Goal: Information Seeking & Learning: Learn about a topic

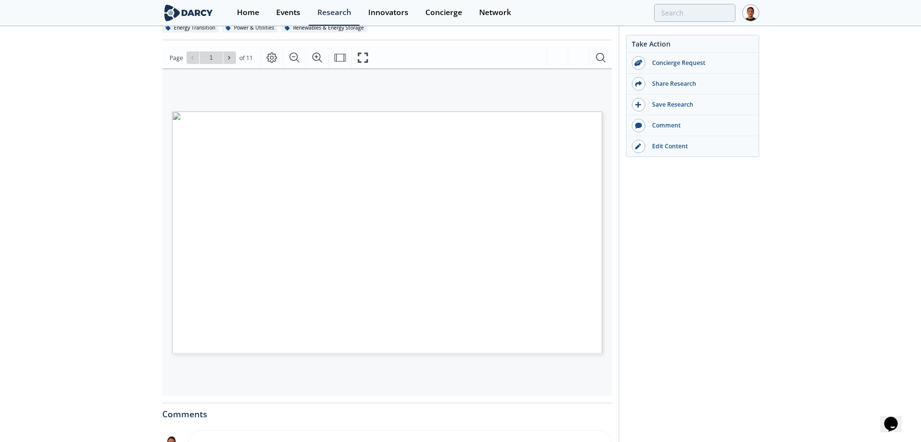
scroll to position [109, 0]
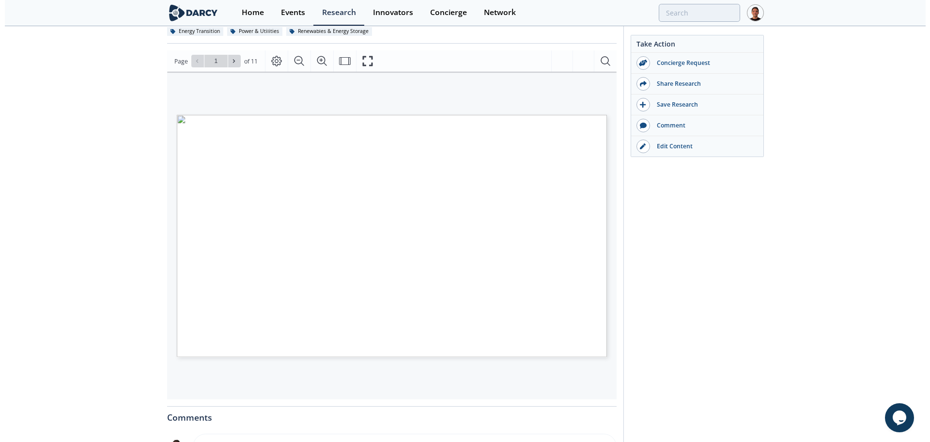
scroll to position [107, 0]
click at [234, 60] on icon at bounding box center [234, 59] width 2 height 3
type input "2"
click at [234, 60] on icon at bounding box center [234, 59] width 2 height 3
type input "3"
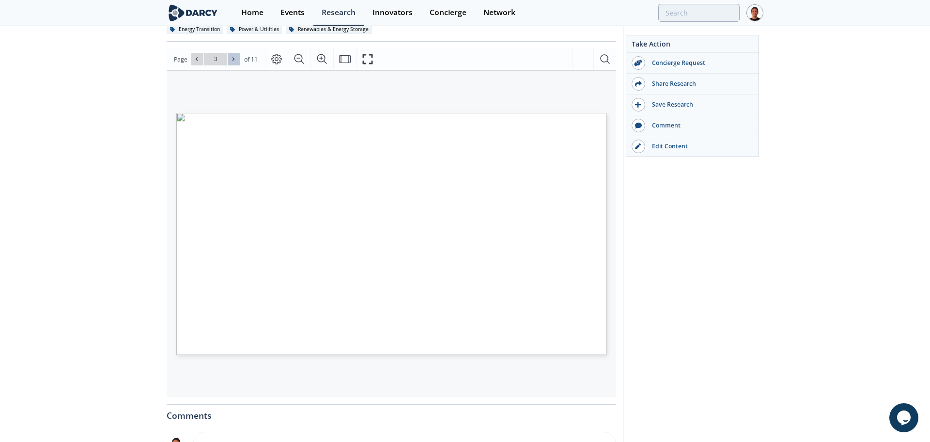
click at [234, 60] on icon at bounding box center [234, 59] width 2 height 3
type input "4"
click at [237, 56] on button at bounding box center [234, 59] width 13 height 13
type input "5"
click at [237, 57] on button at bounding box center [234, 59] width 13 height 13
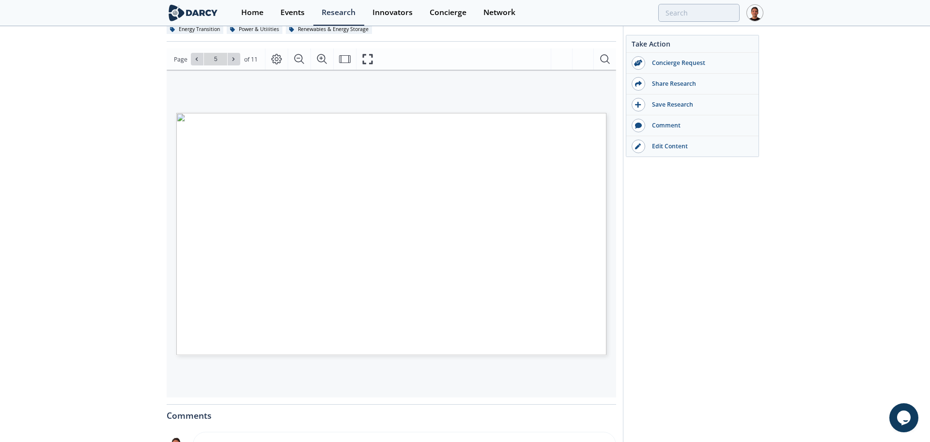
type input "6"
click at [237, 57] on button at bounding box center [234, 59] width 13 height 13
click at [229, 60] on button at bounding box center [234, 59] width 13 height 13
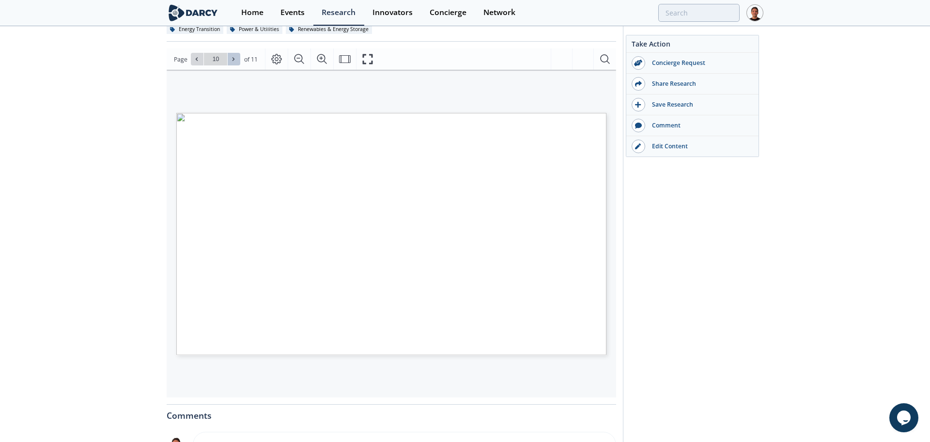
click at [236, 58] on span at bounding box center [234, 59] width 7 height 7
type input "11"
click at [369, 62] on icon "Fullscreen" at bounding box center [368, 59] width 12 height 12
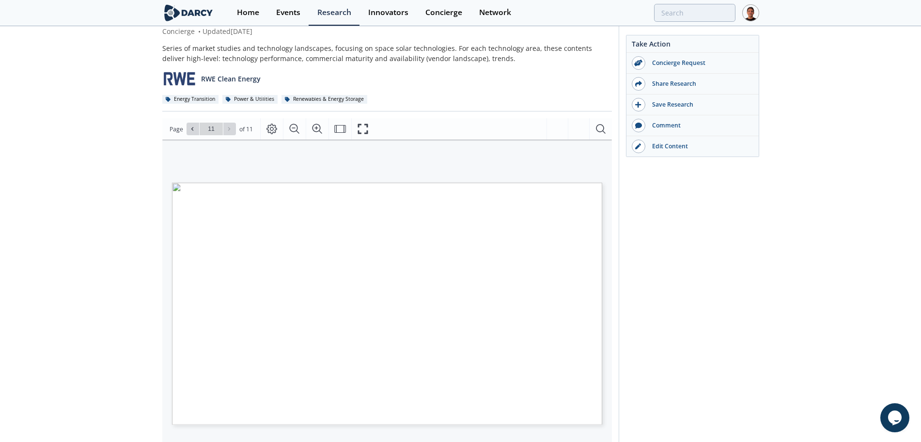
scroll to position [39, 0]
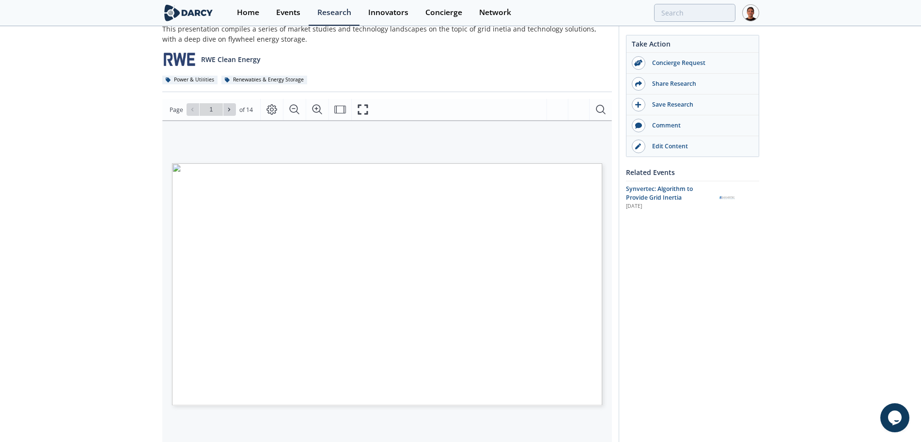
scroll to position [121, 0]
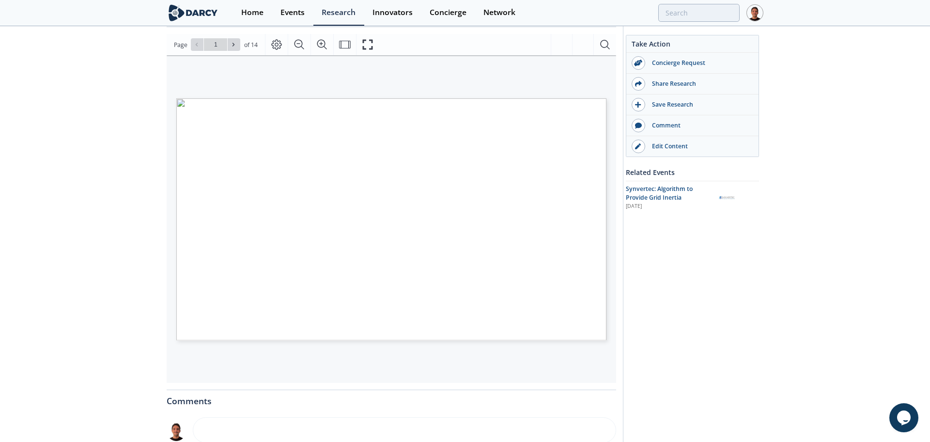
type input "2"
type input "3"
type input "4"
type input "5"
type input "6"
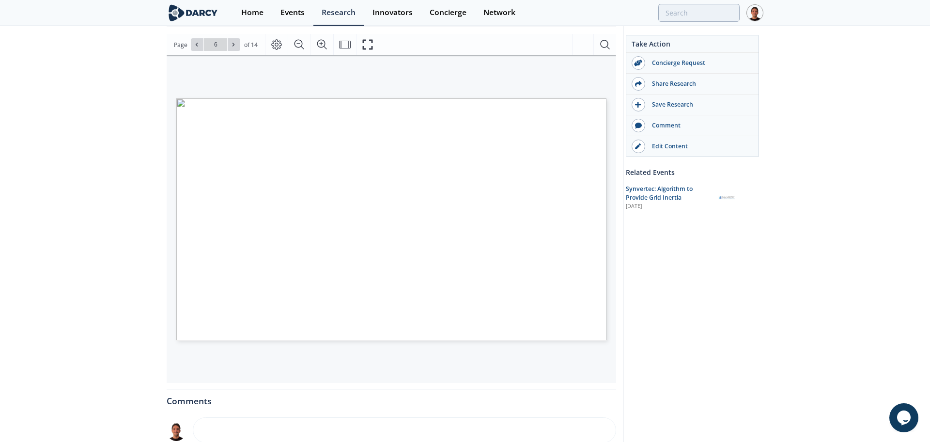
type input "7"
type input "8"
type input "9"
